Goal: Transaction & Acquisition: Subscribe to service/newsletter

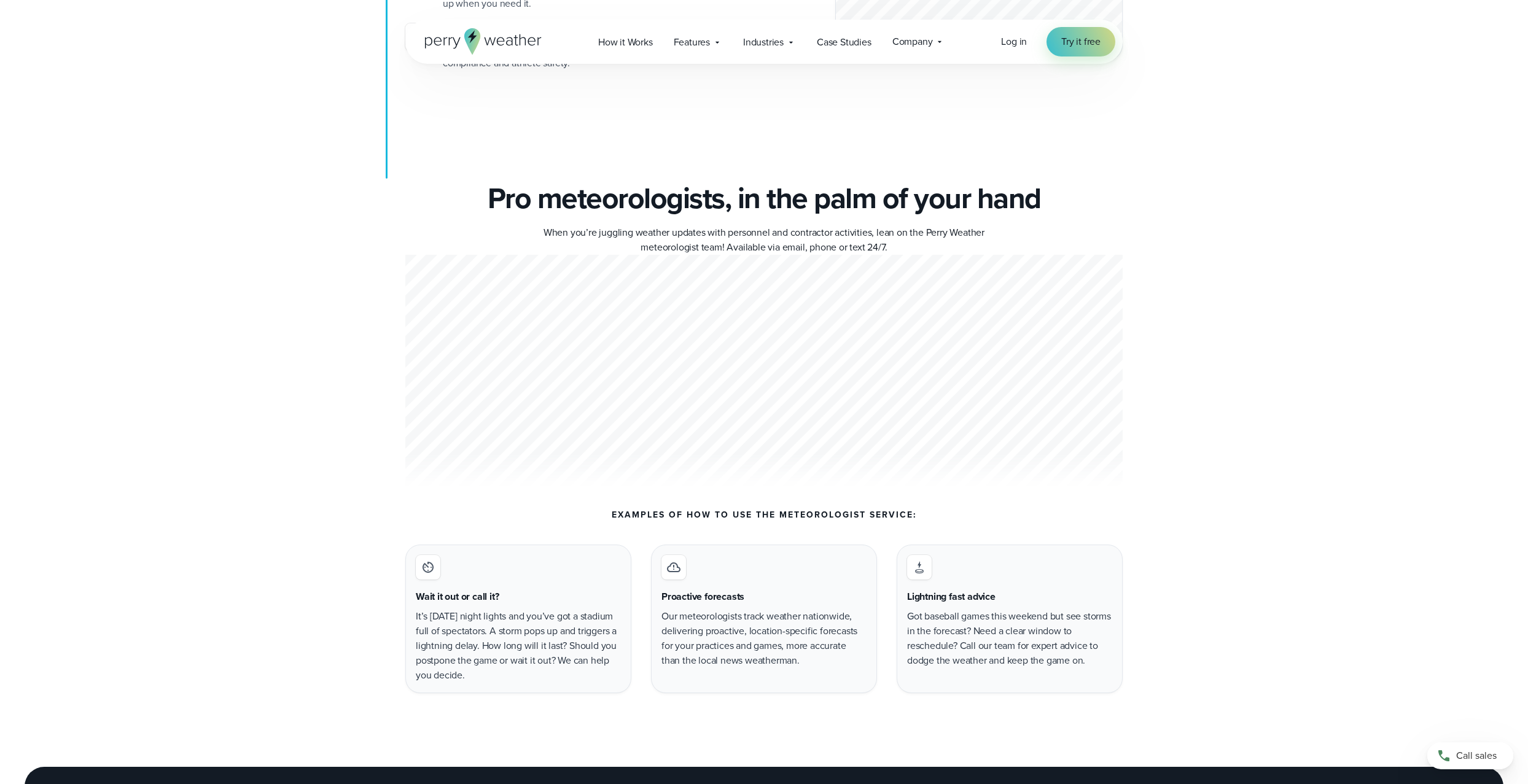
scroll to position [4299, 0]
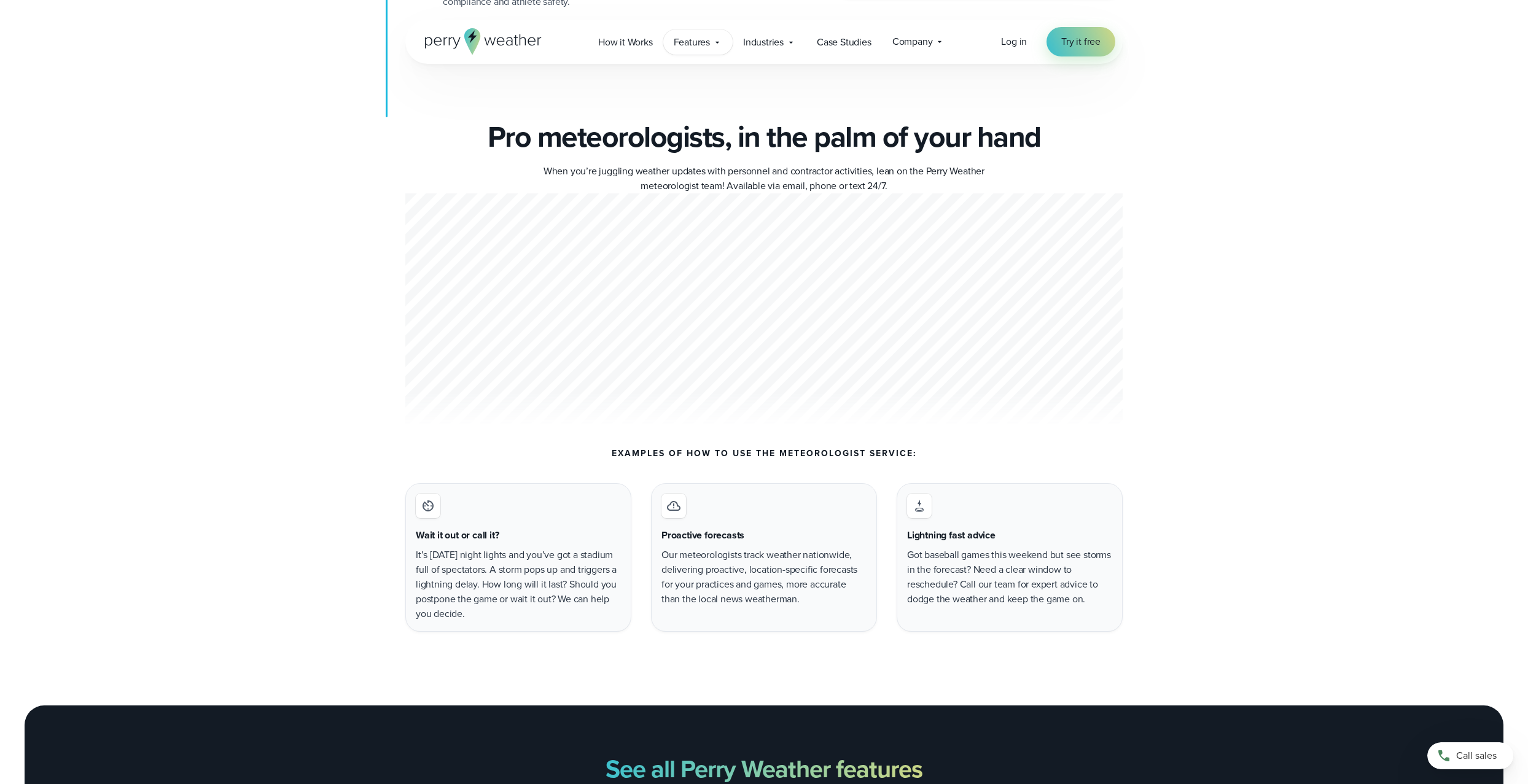
click at [719, 47] on div "Features Explore All Features Explore Perry Weather's on-site weather hardware …" at bounding box center [698, 42] width 70 height 25
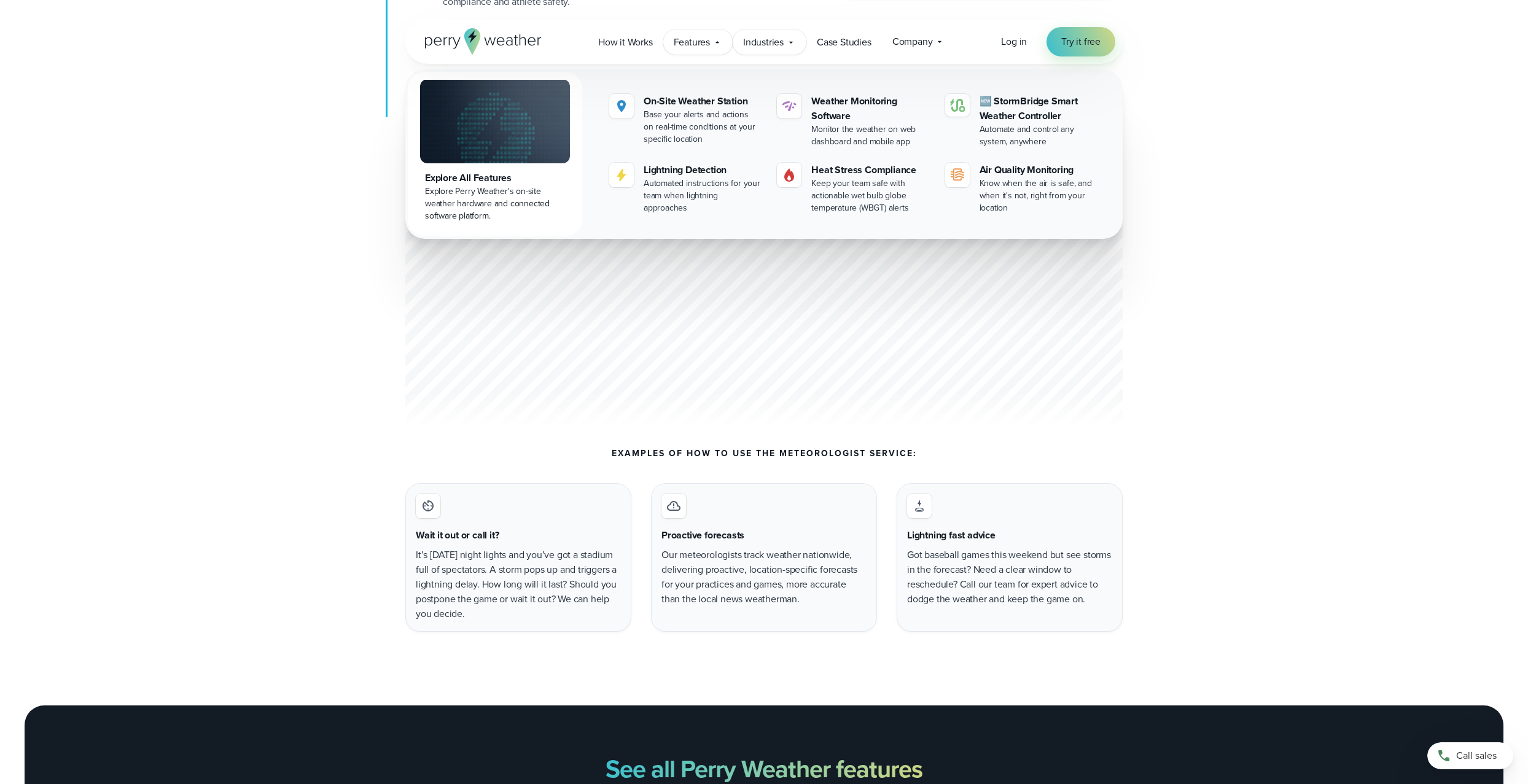
click at [764, 43] on span "Industries" at bounding box center [764, 42] width 41 height 15
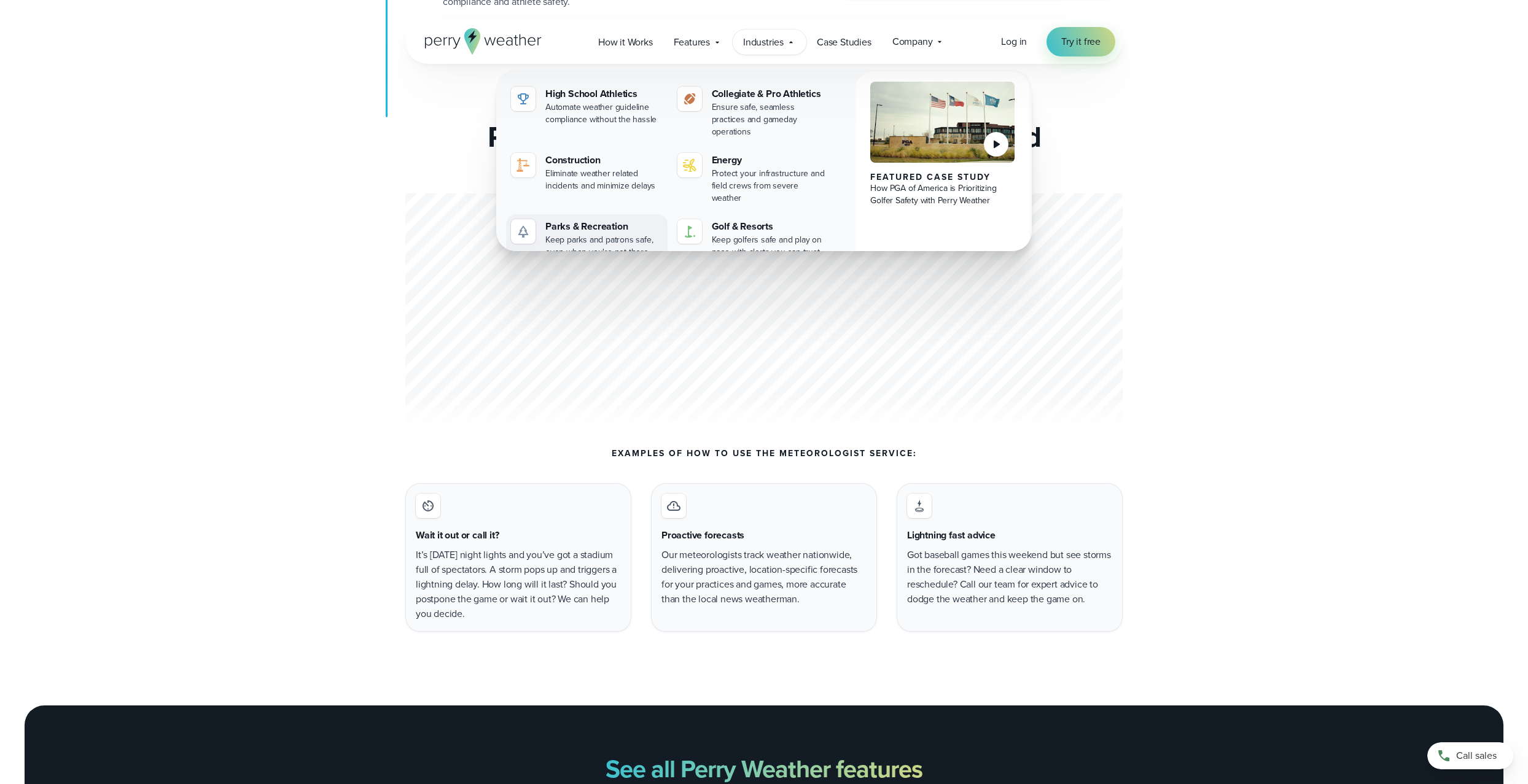
click at [581, 220] on div "Parks & Recreation" at bounding box center [604, 227] width 118 height 15
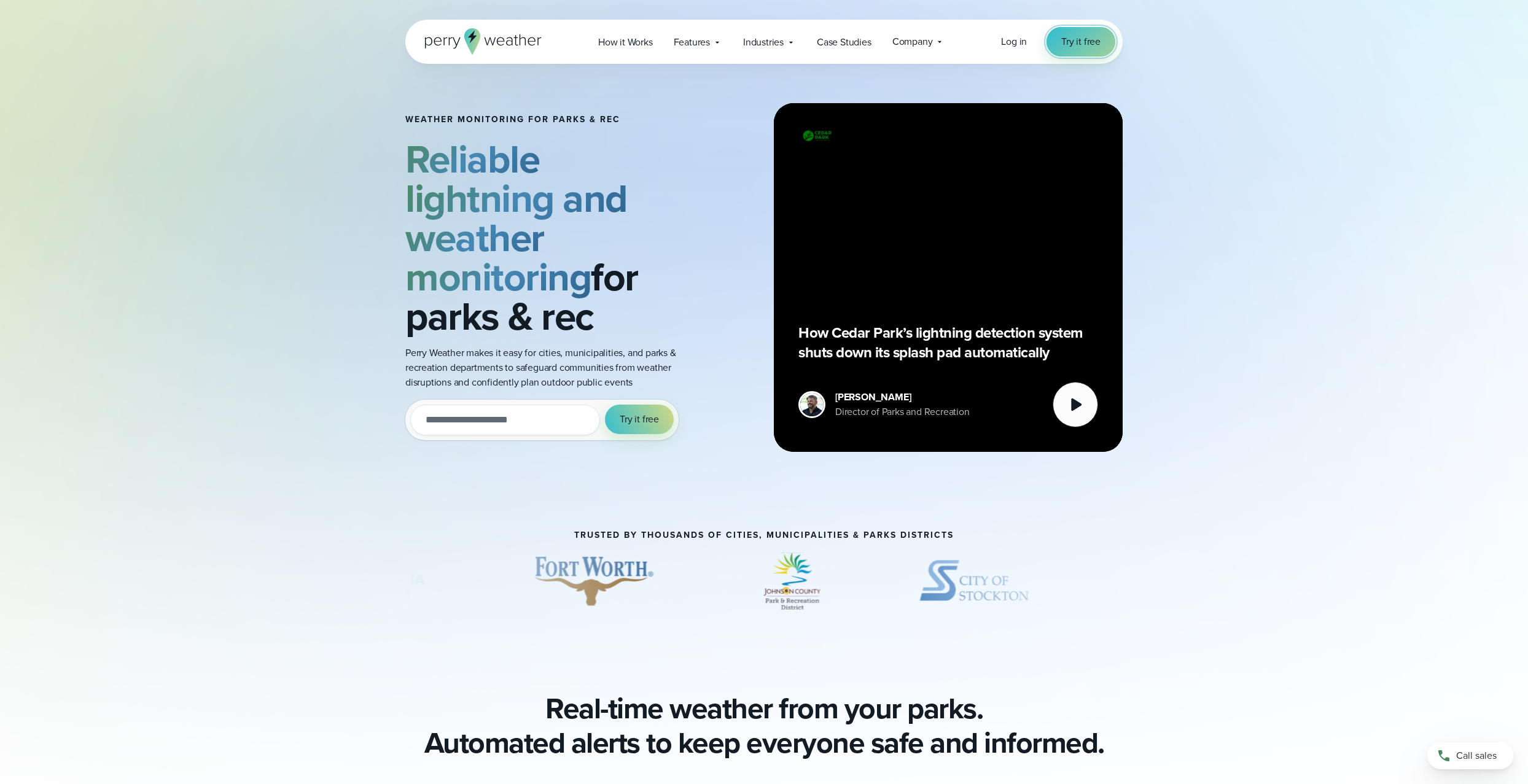
click at [1083, 40] on span "Try it free" at bounding box center [1081, 42] width 39 height 15
